Goal: Task Accomplishment & Management: Manage account settings

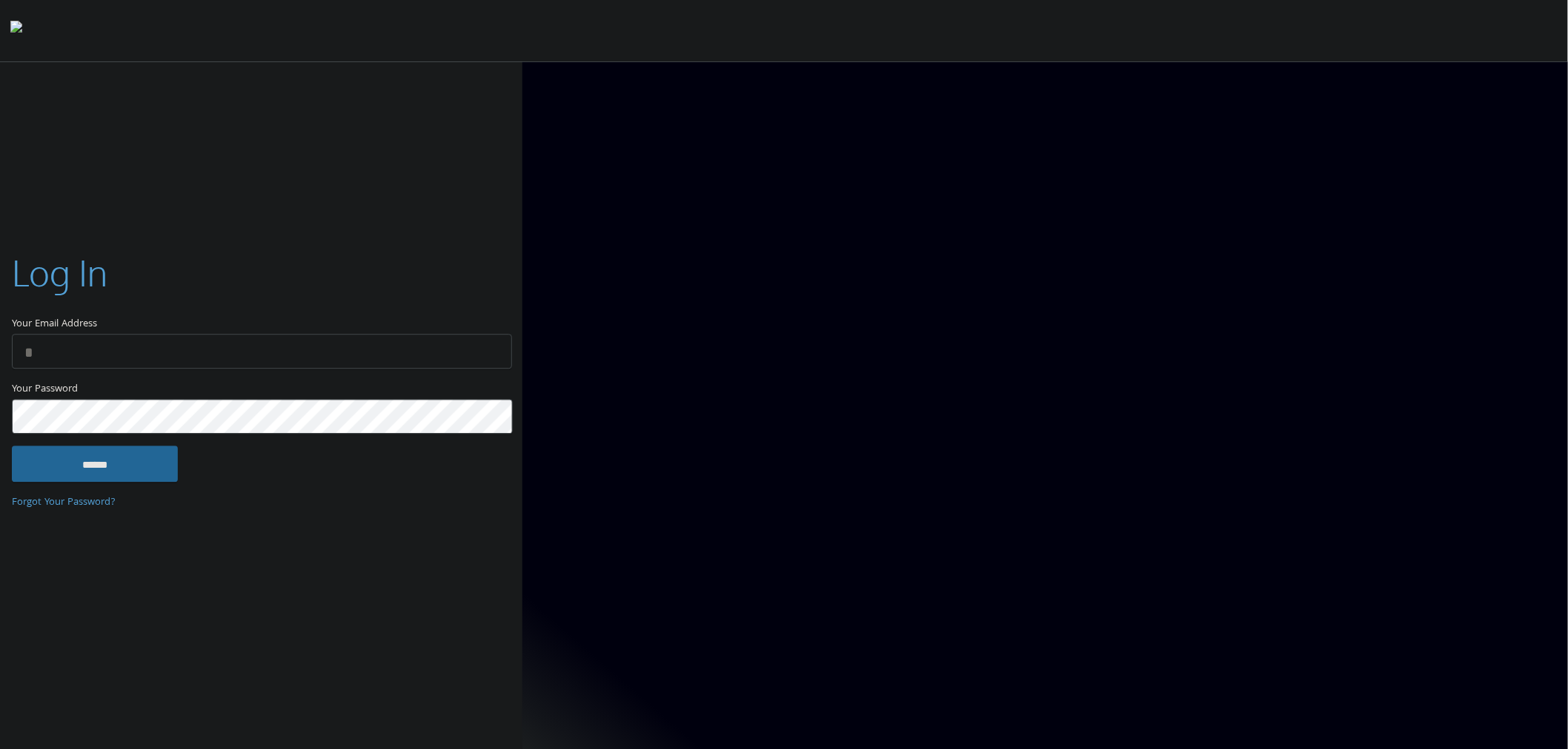
type input "**********"
click at [123, 459] on input "******" at bounding box center [95, 464] width 166 height 36
